Goal: Task Accomplishment & Management: Use online tool/utility

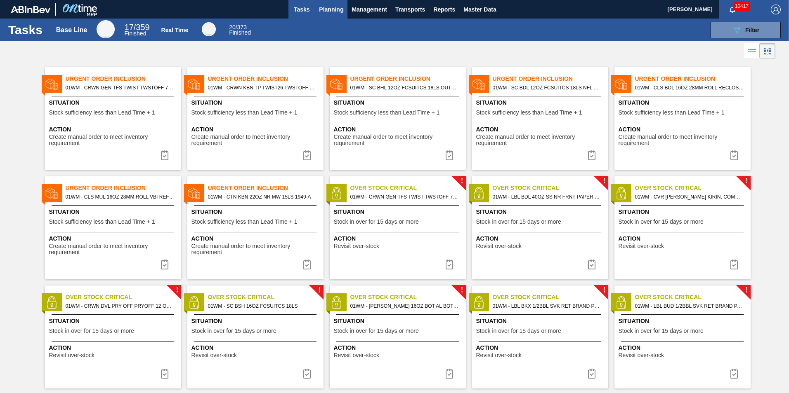
click at [330, 8] on span "Planning" at bounding box center [331, 10] width 24 height 10
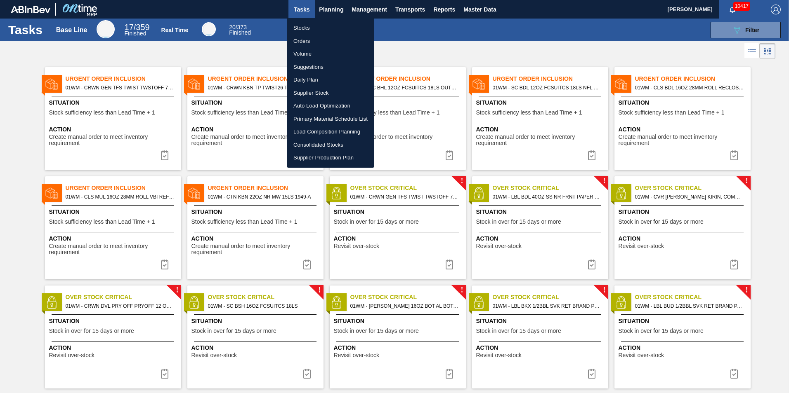
click at [327, 136] on li "Load Composition Planning" at bounding box center [330, 131] width 87 height 13
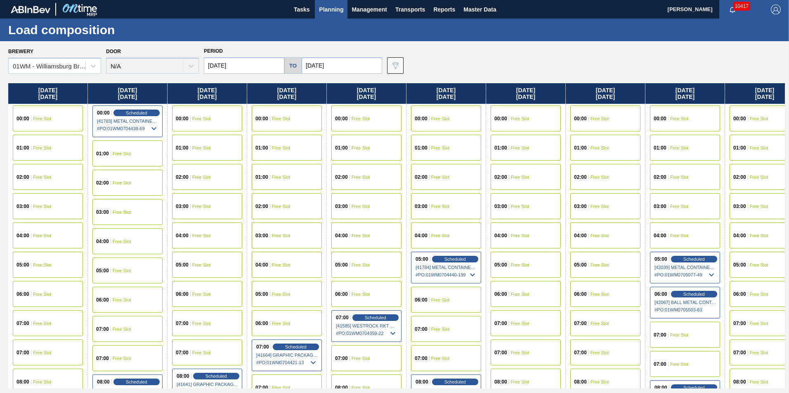
click at [336, 9] on span "Planning" at bounding box center [331, 10] width 24 height 10
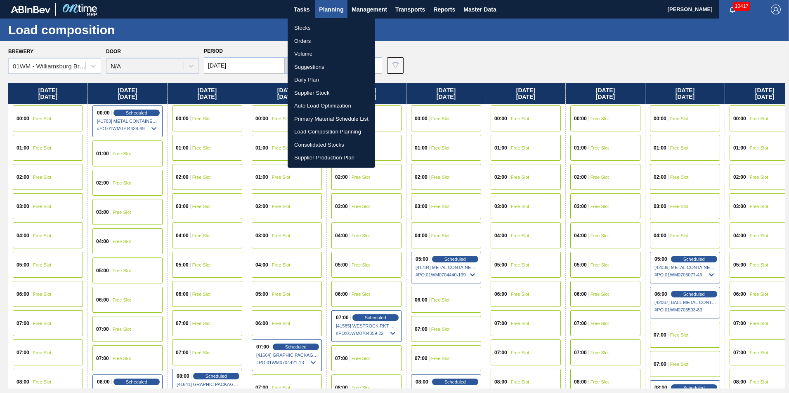
click at [254, 52] on div at bounding box center [394, 196] width 789 height 393
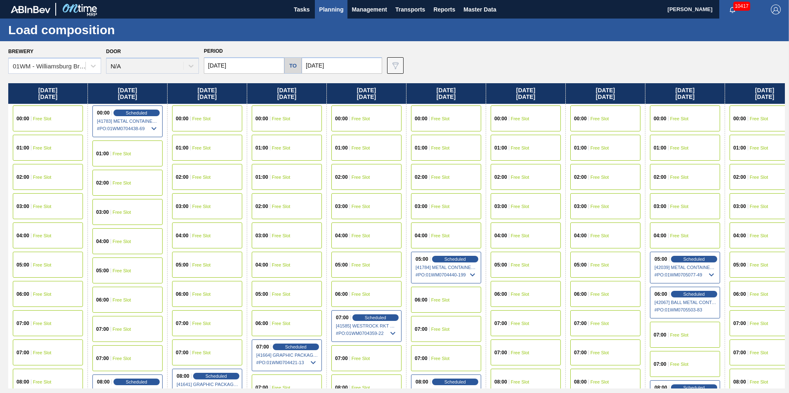
click at [251, 0] on body "Tasks Planning Management Transports Reports Master Data Vincent Geritano 10417…" at bounding box center [394, 0] width 789 height 0
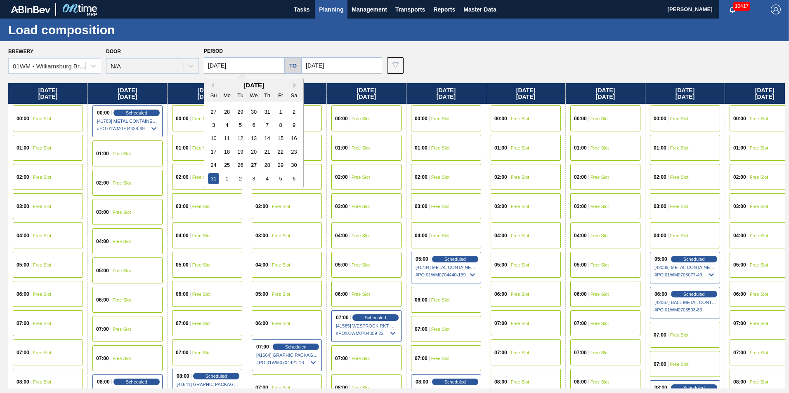
click at [233, 66] on input "08/31/2025" at bounding box center [244, 65] width 80 height 16
click at [338, 9] on span "Planning" at bounding box center [331, 10] width 24 height 10
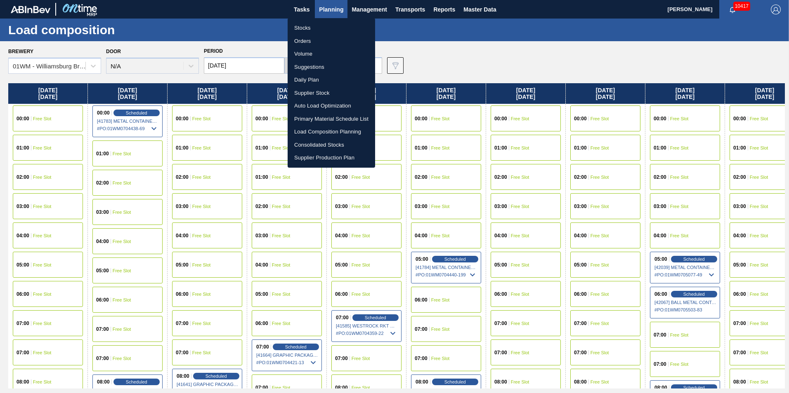
click at [322, 67] on li "Suggestions" at bounding box center [330, 67] width 87 height 13
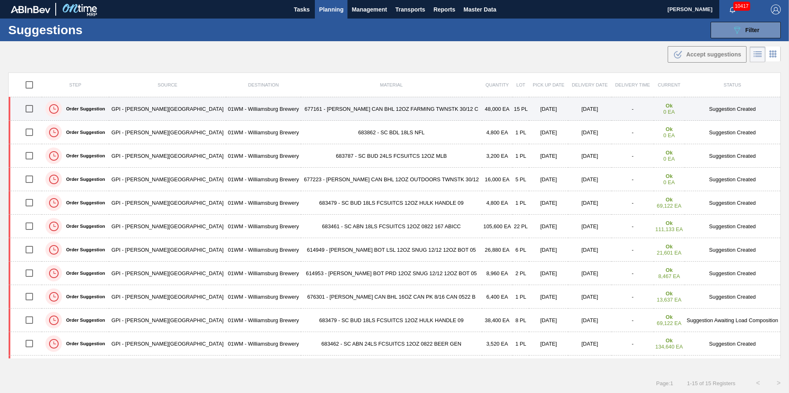
click at [301, 106] on td "677161 - CARR CAN BHL 12OZ FARMING TWNSTK 30/12 C" at bounding box center [391, 109] width 181 height 24
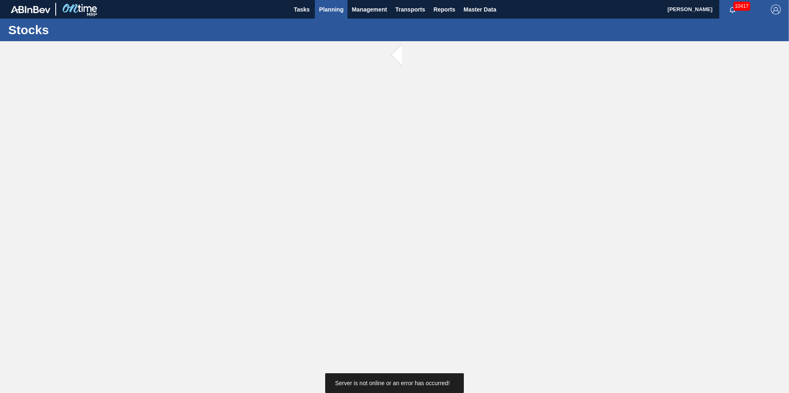
click at [330, 12] on span "Planning" at bounding box center [331, 10] width 24 height 10
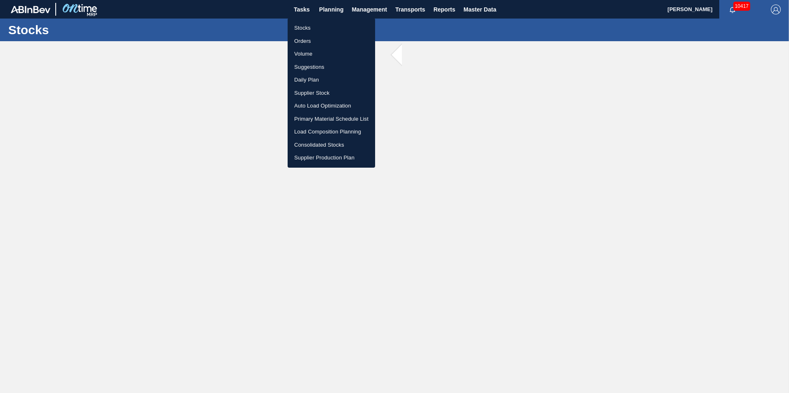
click at [317, 132] on li "Load Composition Planning" at bounding box center [330, 131] width 87 height 13
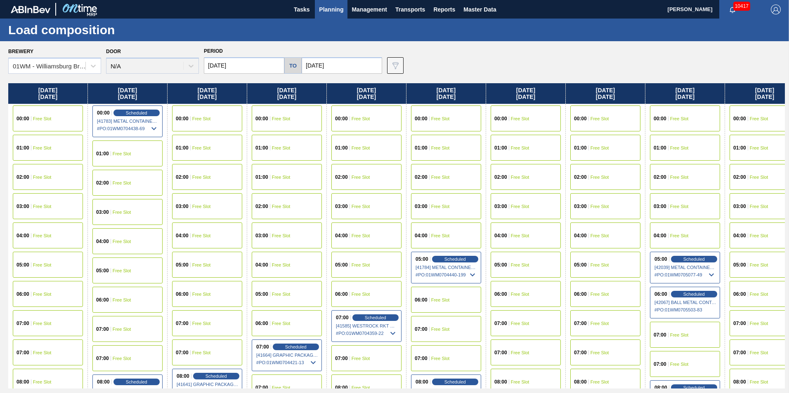
click at [323, 12] on span "Planning" at bounding box center [331, 10] width 24 height 10
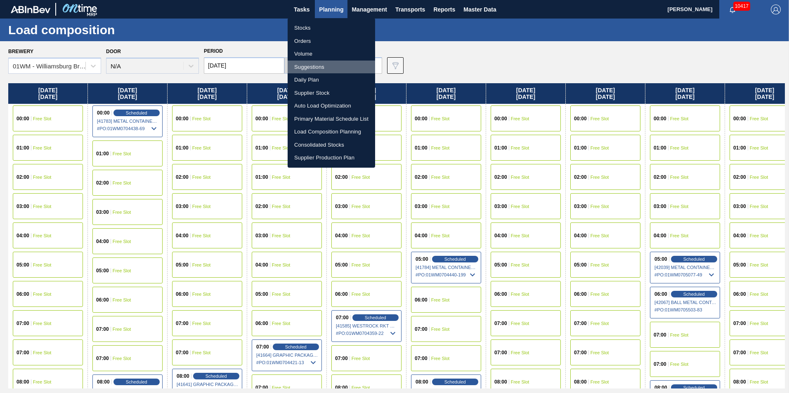
click at [319, 68] on li "Suggestions" at bounding box center [330, 67] width 87 height 13
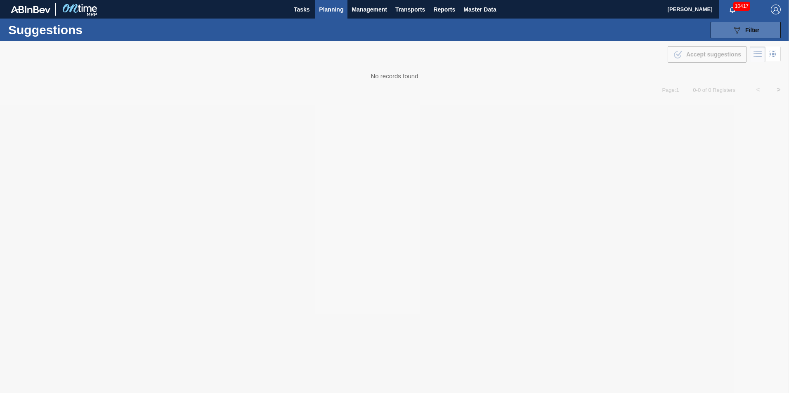
click at [724, 26] on button "089F7B8B-B2A5-4AFE-B5C0-19BA573D28AC Filter" at bounding box center [745, 30] width 70 height 16
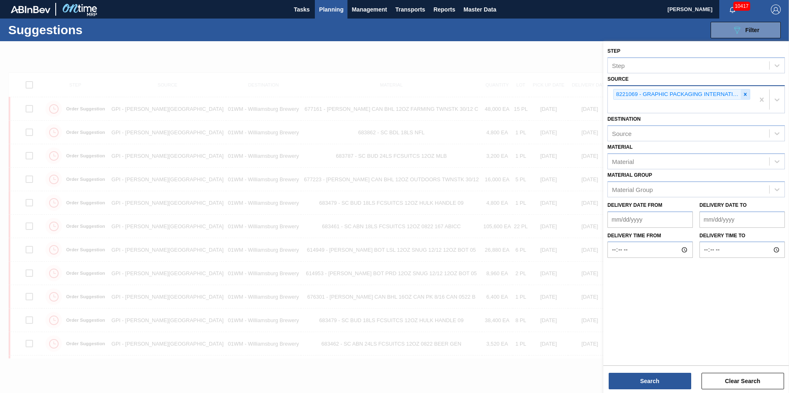
click at [746, 94] on icon at bounding box center [745, 95] width 6 height 6
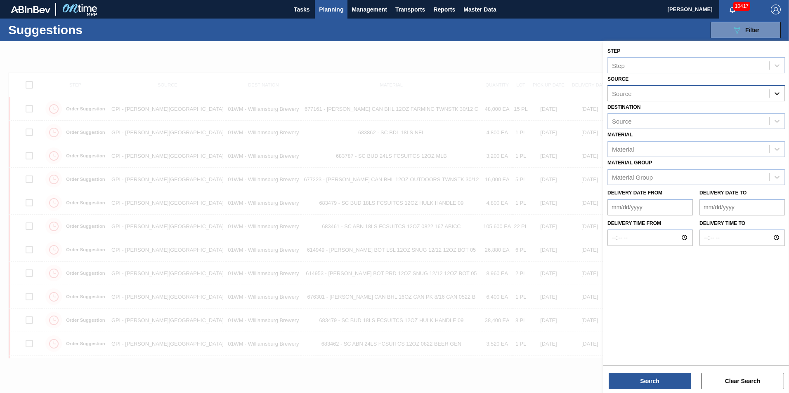
click at [778, 92] on icon at bounding box center [776, 93] width 8 height 8
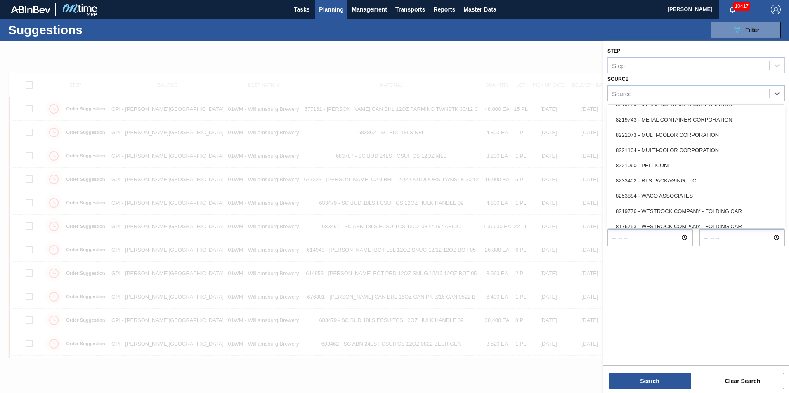
scroll to position [368, 0]
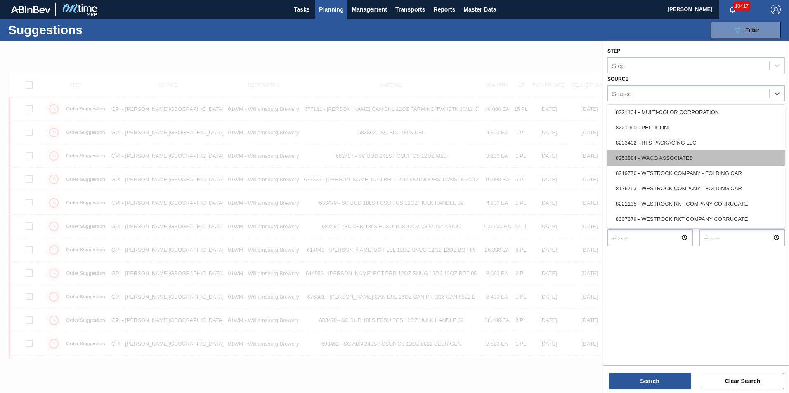
click at [695, 156] on div "8253884 - WACO ASSOCIATES" at bounding box center [695, 158] width 177 height 15
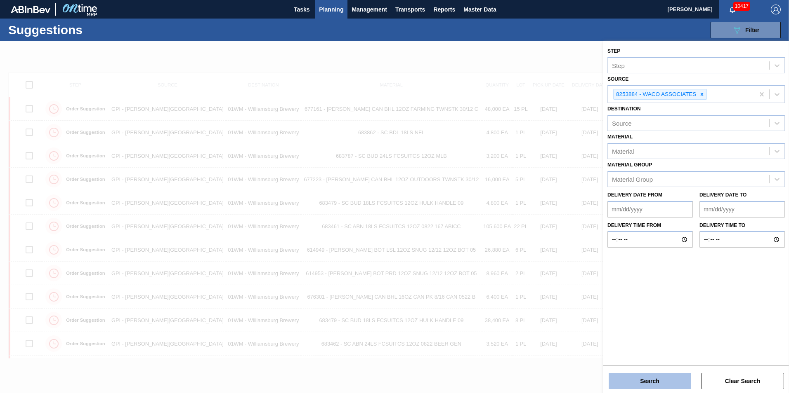
click at [654, 382] on button "Search" at bounding box center [649, 381] width 82 height 16
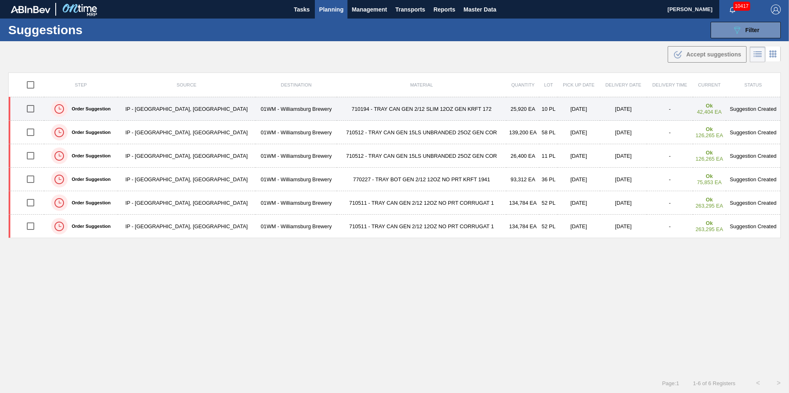
click at [383, 107] on td "710194 - TRAY CAN GEN 2/12 SLIM 12OZ GEN KRFT 172" at bounding box center [421, 109] width 169 height 24
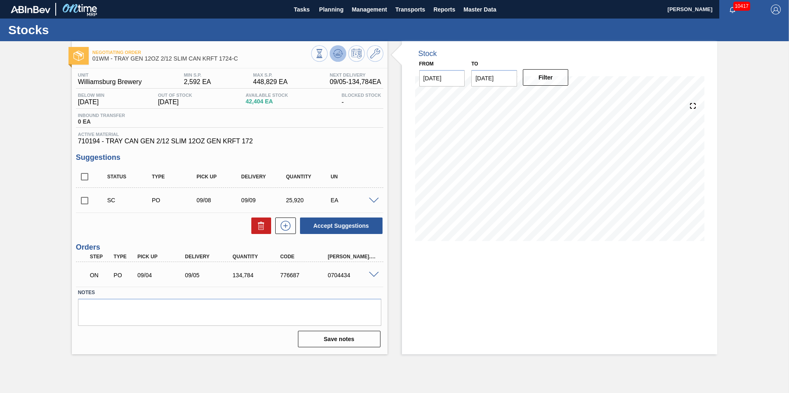
click at [337, 49] on icon at bounding box center [338, 51] width 8 height 5
click at [569, 279] on div "Stock From 08/27/2025 to 09/10/2025 Filter" at bounding box center [559, 197] width 315 height 313
click at [377, 52] on icon at bounding box center [375, 54] width 10 height 10
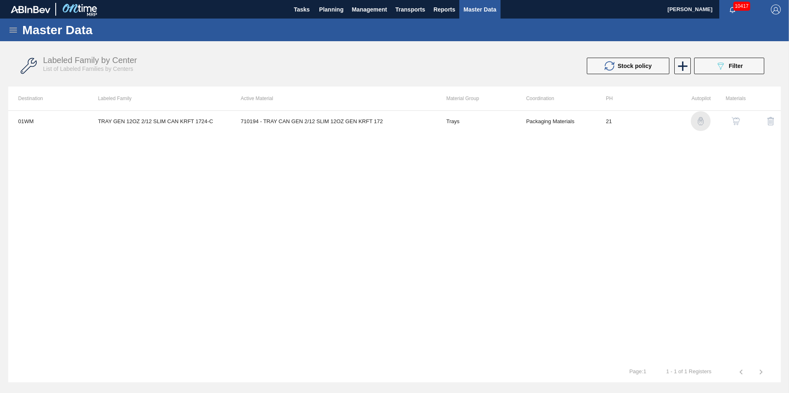
click at [702, 120] on img "button" at bounding box center [700, 121] width 8 height 8
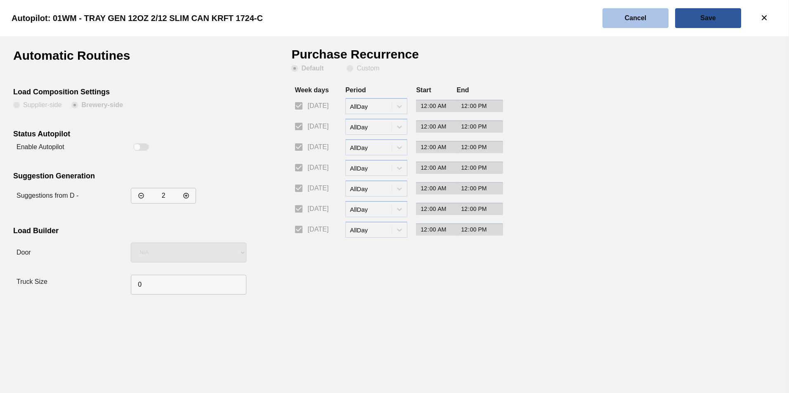
click at [650, 16] on button "Cancel" at bounding box center [635, 18] width 66 height 20
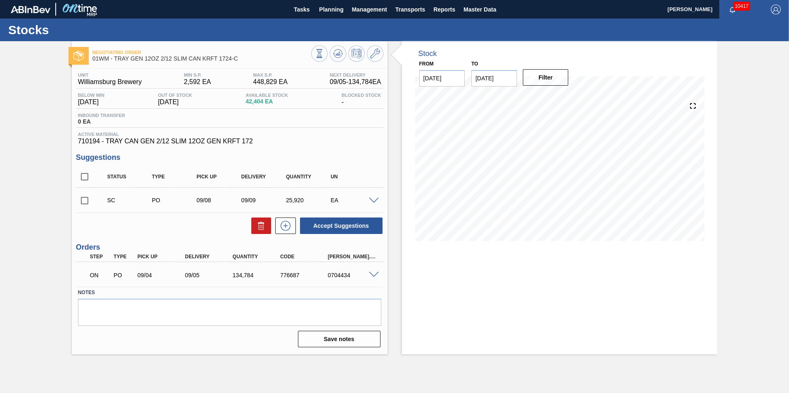
click at [86, 207] on input "checkbox" at bounding box center [84, 200] width 17 height 17
click at [330, 223] on button "Accept Suggestions" at bounding box center [341, 226] width 82 height 16
checkbox input "false"
click at [330, 12] on span "Planning" at bounding box center [331, 10] width 24 height 10
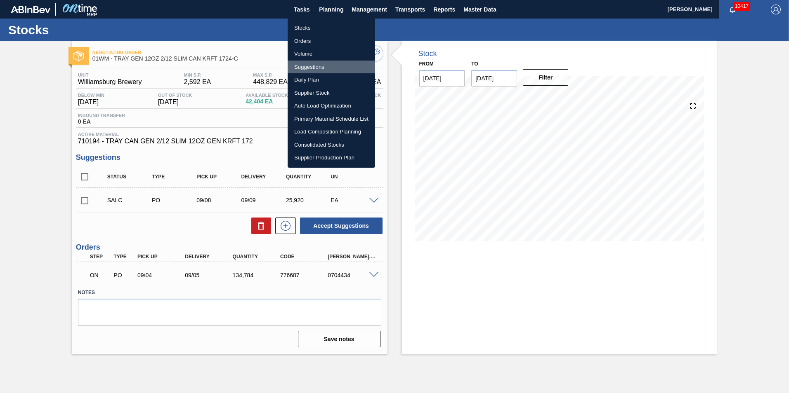
click at [308, 70] on li "Suggestions" at bounding box center [330, 67] width 87 height 13
